Goal: Check status: Check status

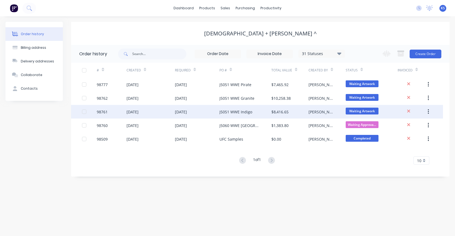
click at [238, 112] on div "J5051 WWE Indigo" at bounding box center [235, 112] width 33 height 6
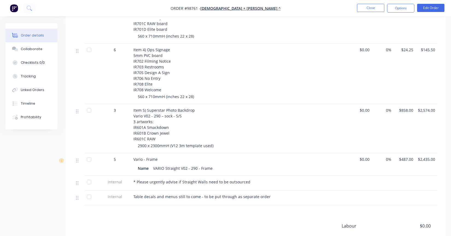
scroll to position [285, 0]
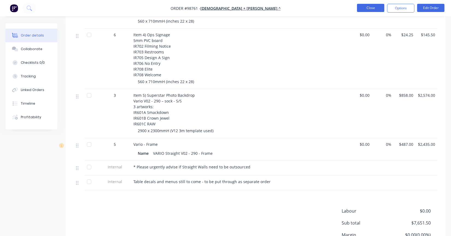
click at [370, 5] on button "Close" at bounding box center [370, 8] width 27 height 8
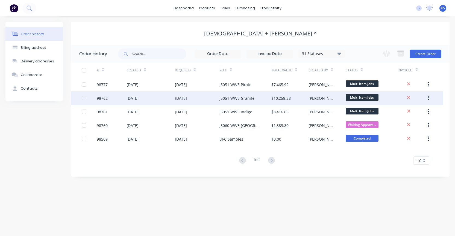
click at [226, 96] on div "J5051 WWE Granite" at bounding box center [236, 99] width 35 height 6
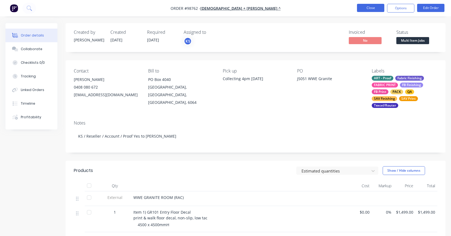
click at [365, 7] on button "Close" at bounding box center [370, 8] width 27 height 8
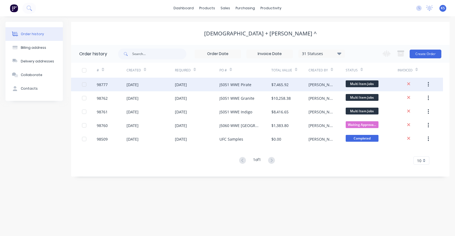
click at [226, 81] on div "J5051 WWE Pirate" at bounding box center [245, 85] width 52 height 14
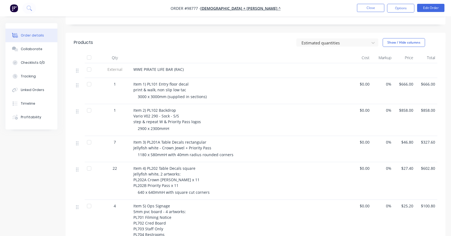
scroll to position [137, 0]
